Goal: Communication & Community: Share content

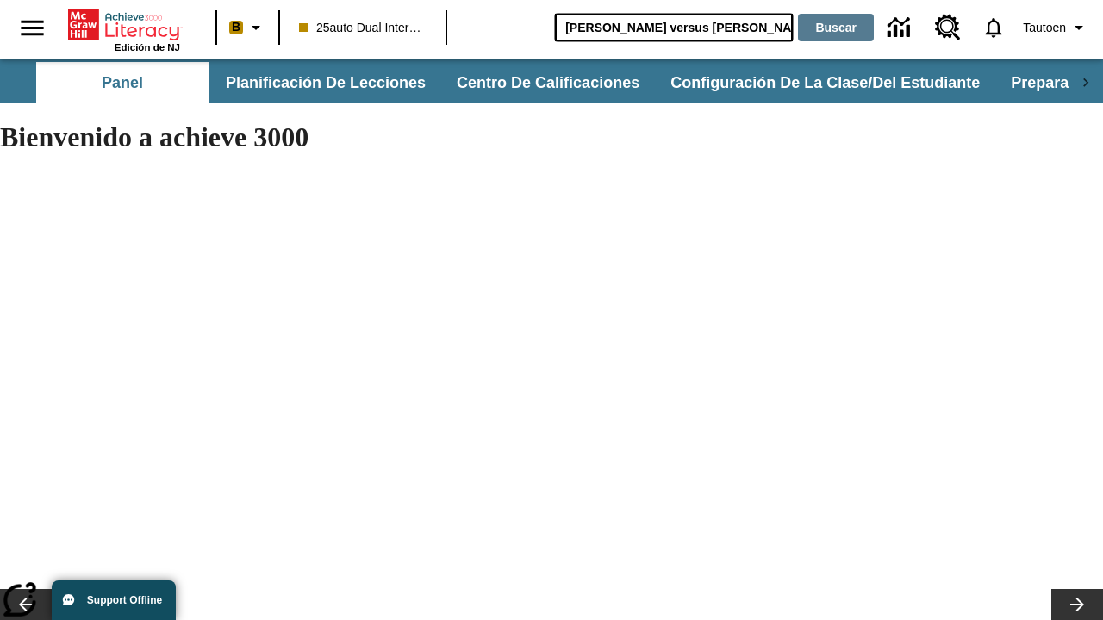
type input "[PERSON_NAME] versus [PERSON_NAME]"
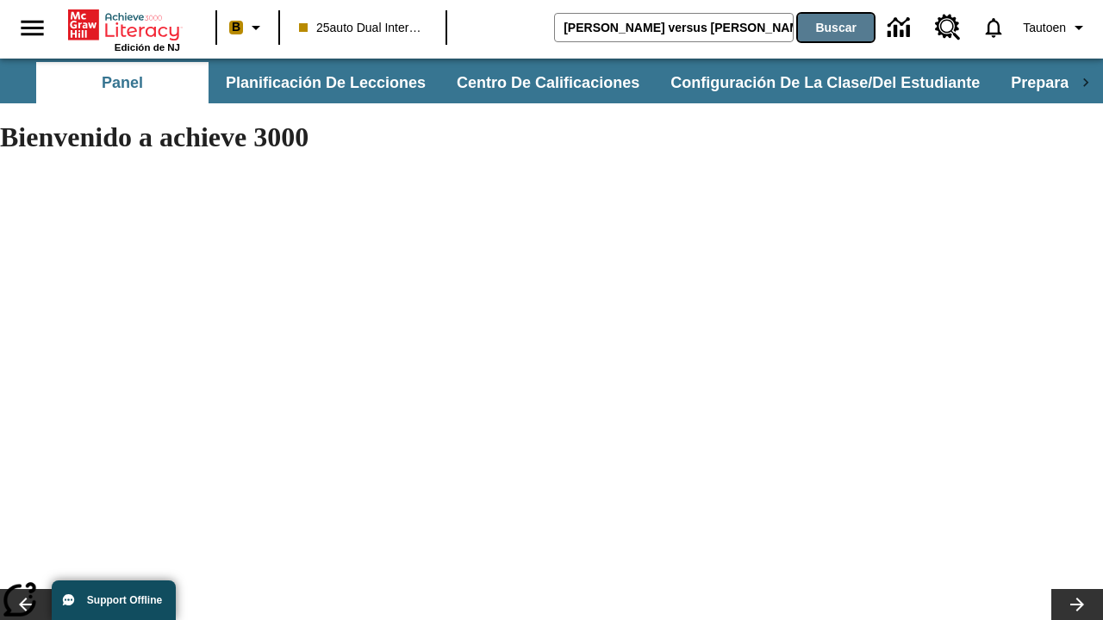
click at [831, 28] on button "Buscar" at bounding box center [836, 28] width 76 height 28
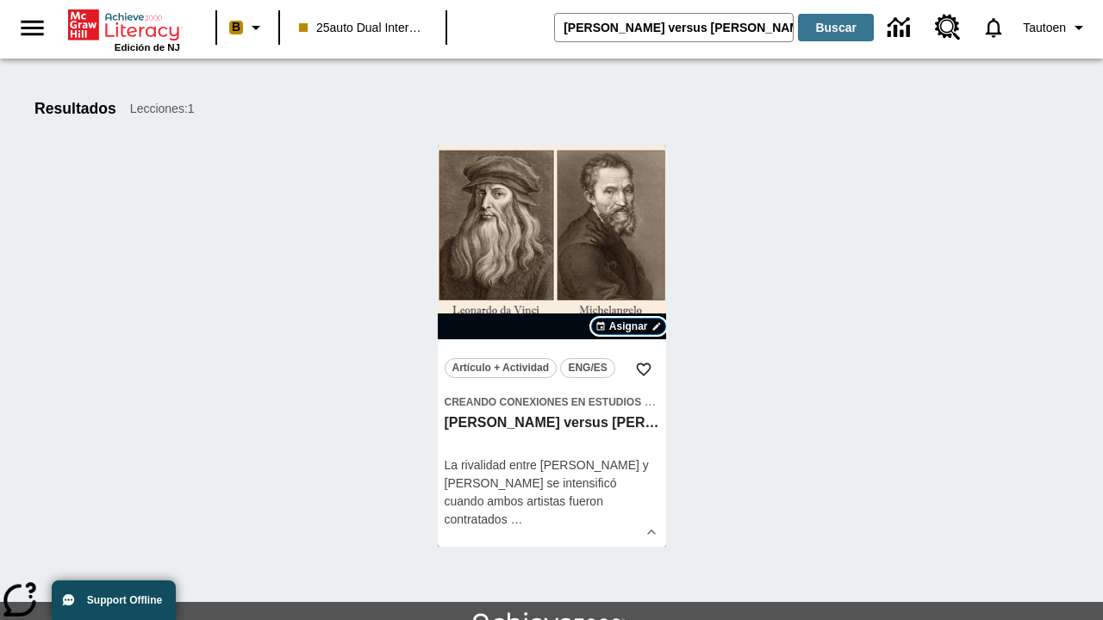
click at [628, 326] on span "Asignar" at bounding box center [628, 327] width 39 height 16
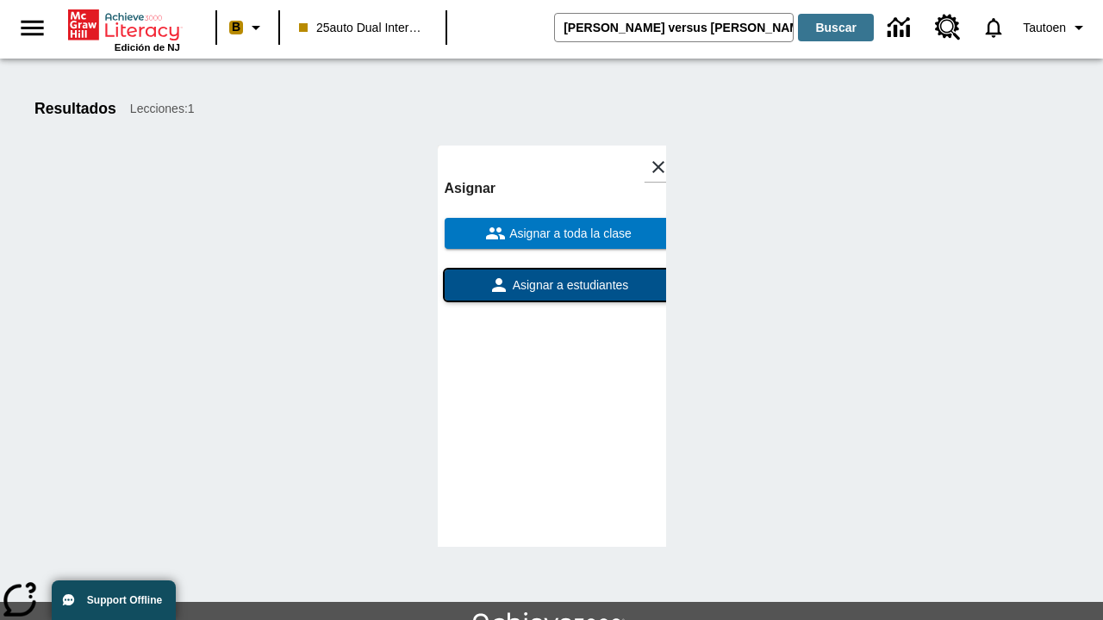
click at [551, 285] on span "Asignar a estudiantes" at bounding box center [569, 286] width 120 height 18
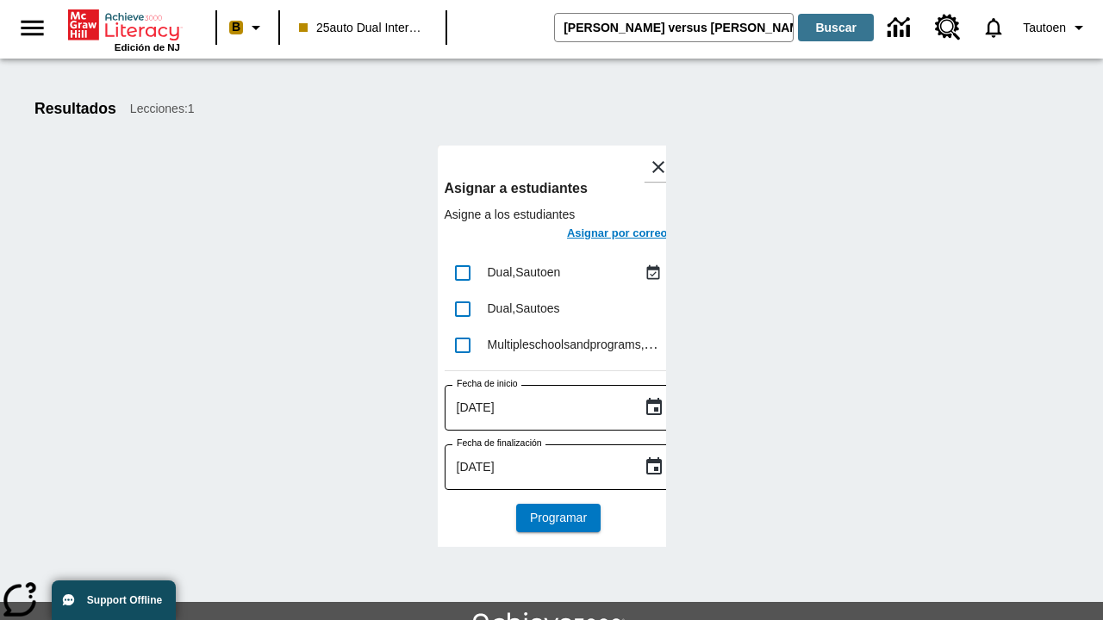
click at [601, 235] on h6 "Asignar por correo" at bounding box center [617, 234] width 101 height 20
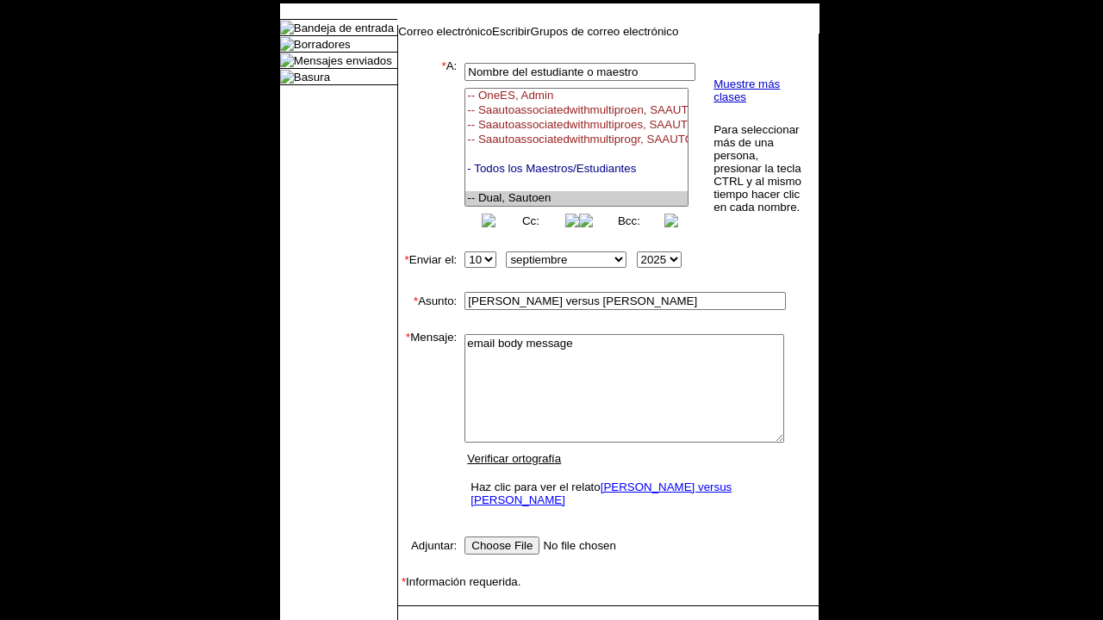
select select "U,21476361,1"
type textarea "email body message"
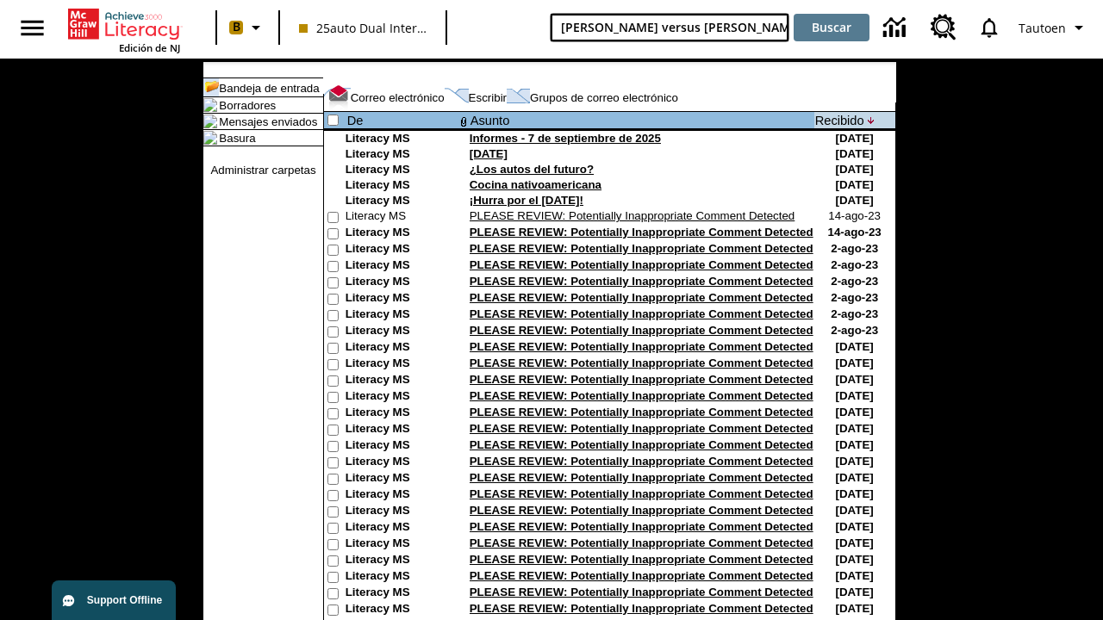
type input "[PERSON_NAME] versus [PERSON_NAME]"
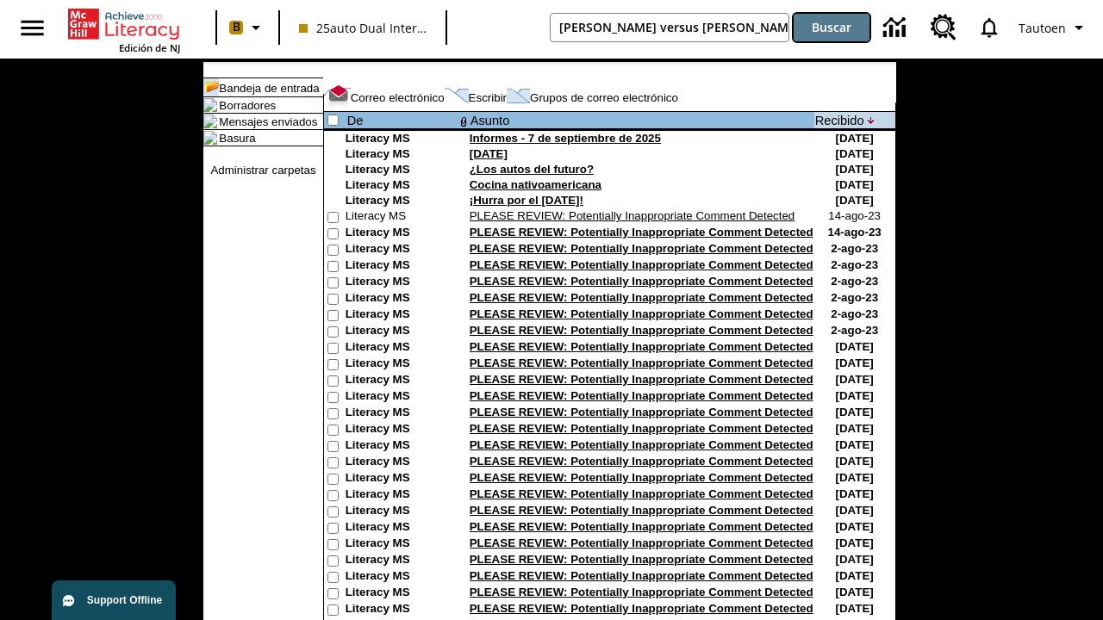
click at [831, 28] on button "Buscar" at bounding box center [831, 28] width 76 height 28
